Goal: Understand process/instructions

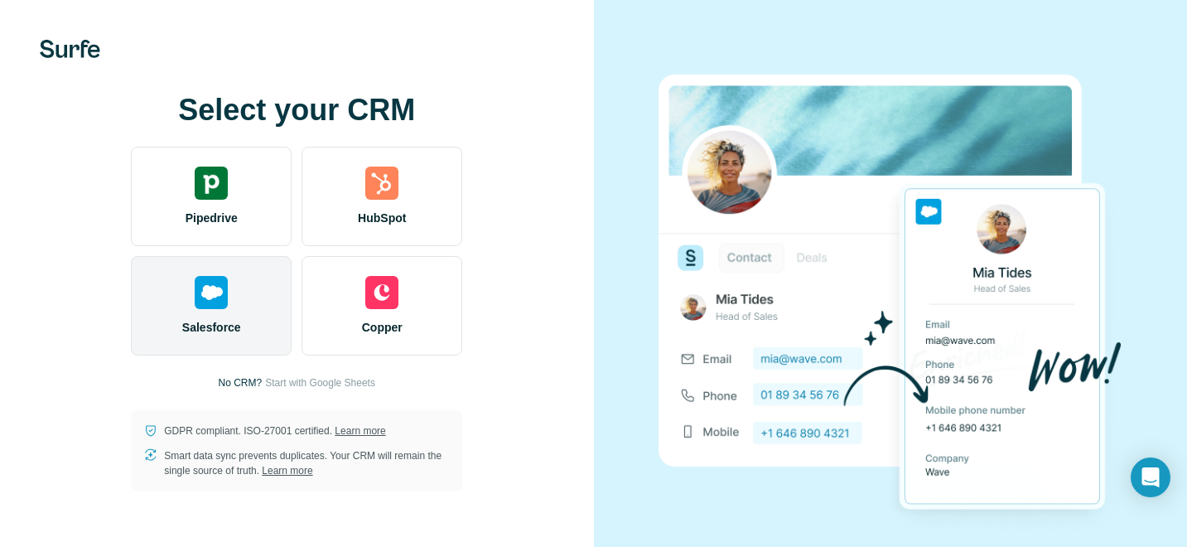
click at [176, 316] on div "Salesforce" at bounding box center [211, 305] width 161 height 99
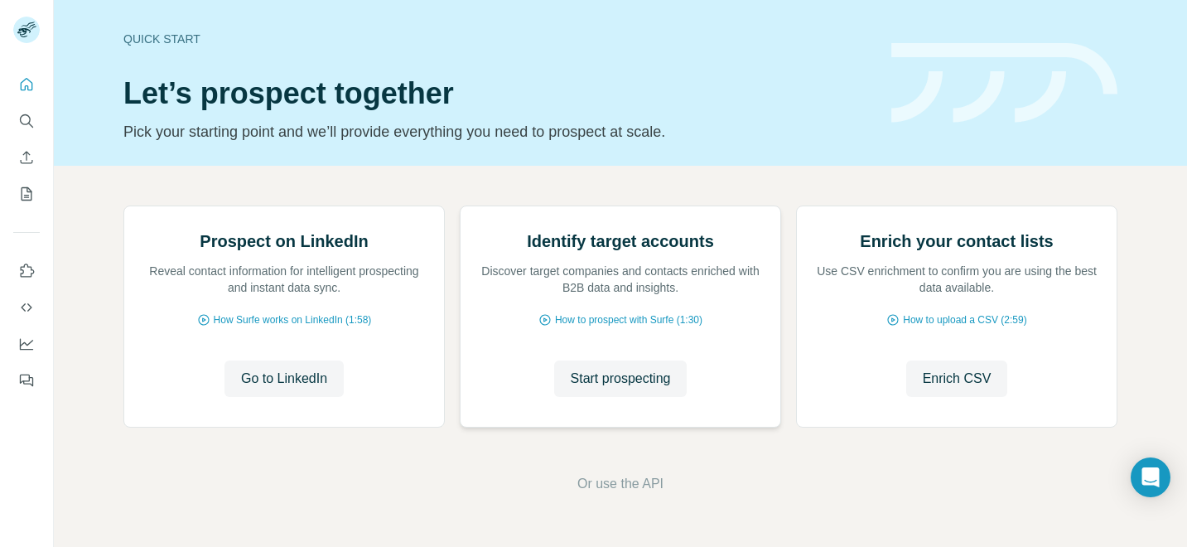
scroll to position [166, 0]
click at [297, 388] on span "Go to LinkedIn" at bounding box center [284, 379] width 86 height 20
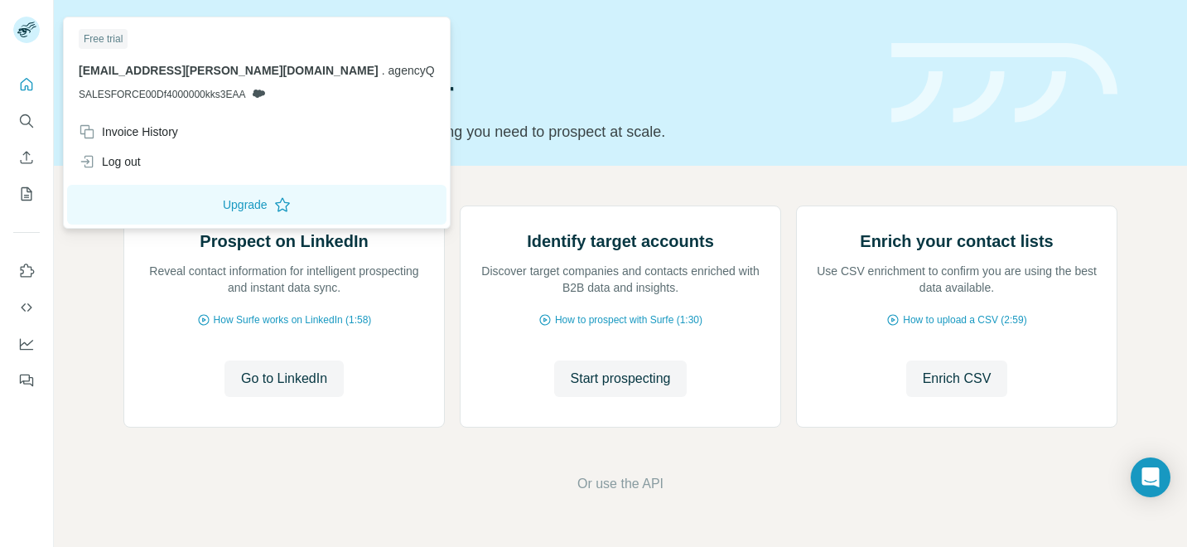
click at [194, 91] on span "SALESFORCE00Df4000000kks3EAA" at bounding box center [162, 94] width 166 height 15
click at [172, 78] on p "ben.coit@agencyq.com . agencyQ" at bounding box center [257, 70] width 356 height 17
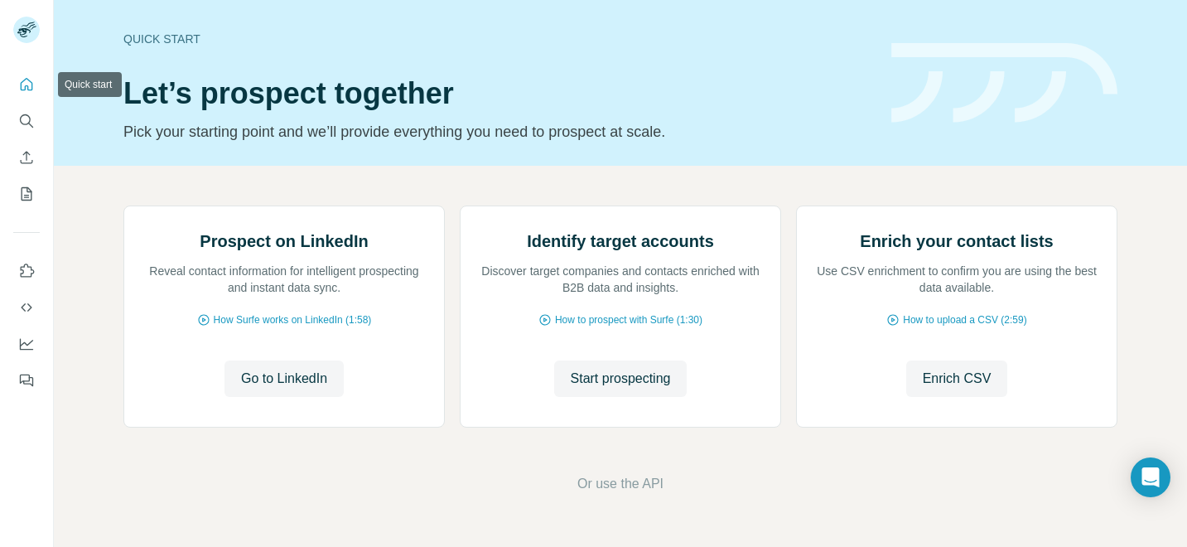
click at [22, 82] on icon "Quick start" at bounding box center [26, 84] width 17 height 17
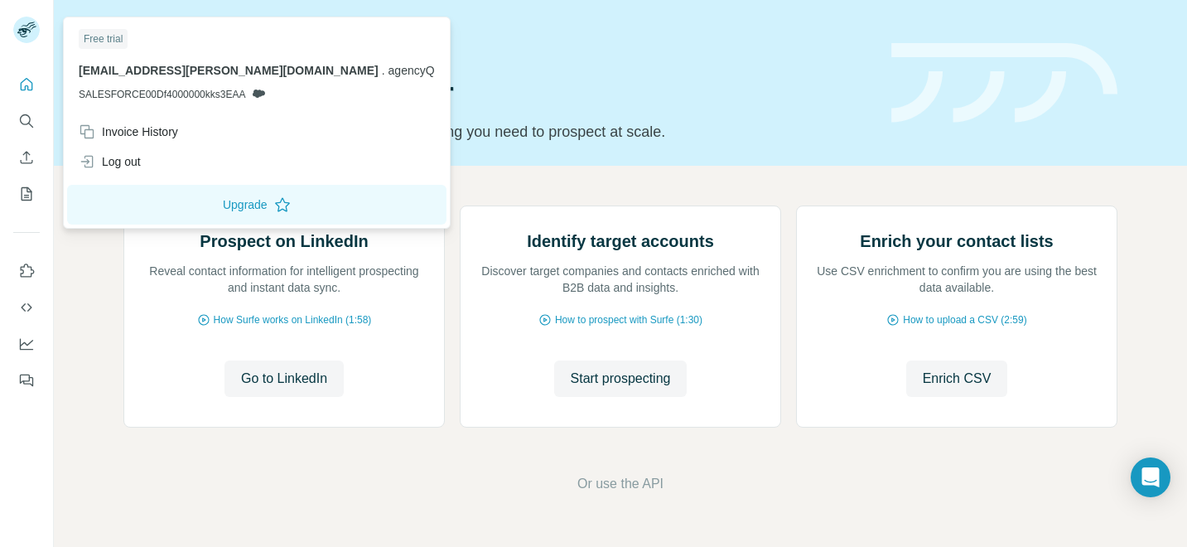
click at [30, 32] on rect at bounding box center [26, 30] width 27 height 27
click at [600, 99] on h1 "Let’s prospect together" at bounding box center [497, 93] width 748 height 33
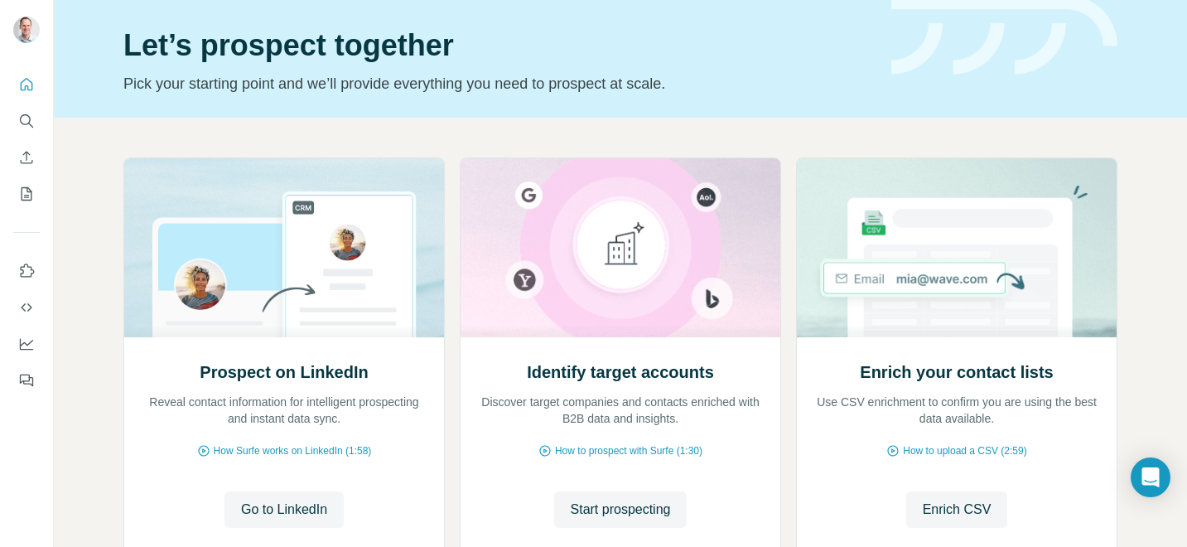
scroll to position [166, 0]
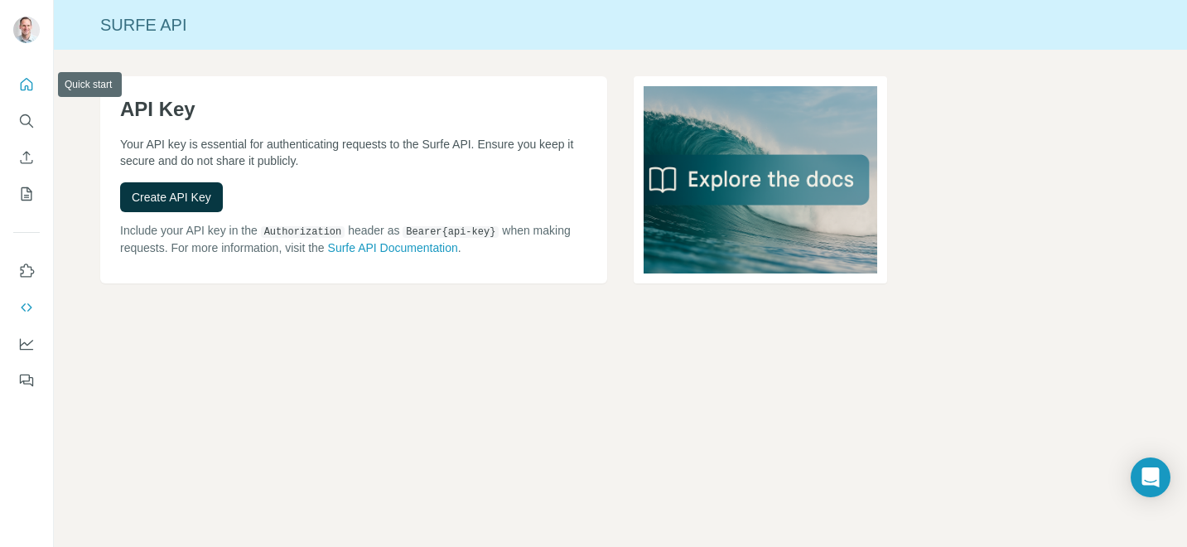
click at [23, 80] on icon "Quick start" at bounding box center [27, 84] width 12 height 12
